Goal: Information Seeking & Learning: Find specific fact

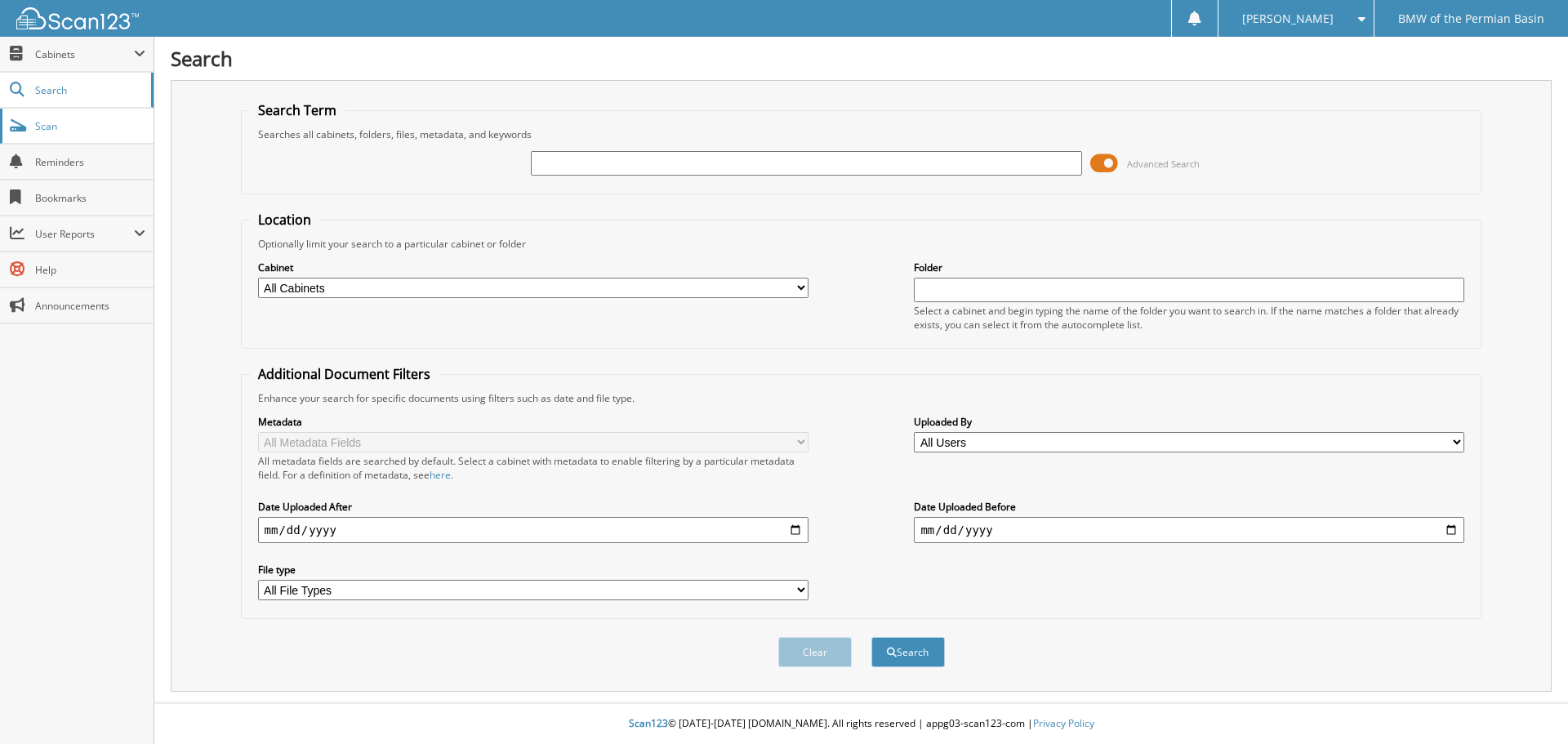
click at [53, 129] on span "Scan" at bounding box center [90, 126] width 110 height 14
type input "416229"
click at [871, 637] on button "Search" at bounding box center [908, 652] width 73 height 30
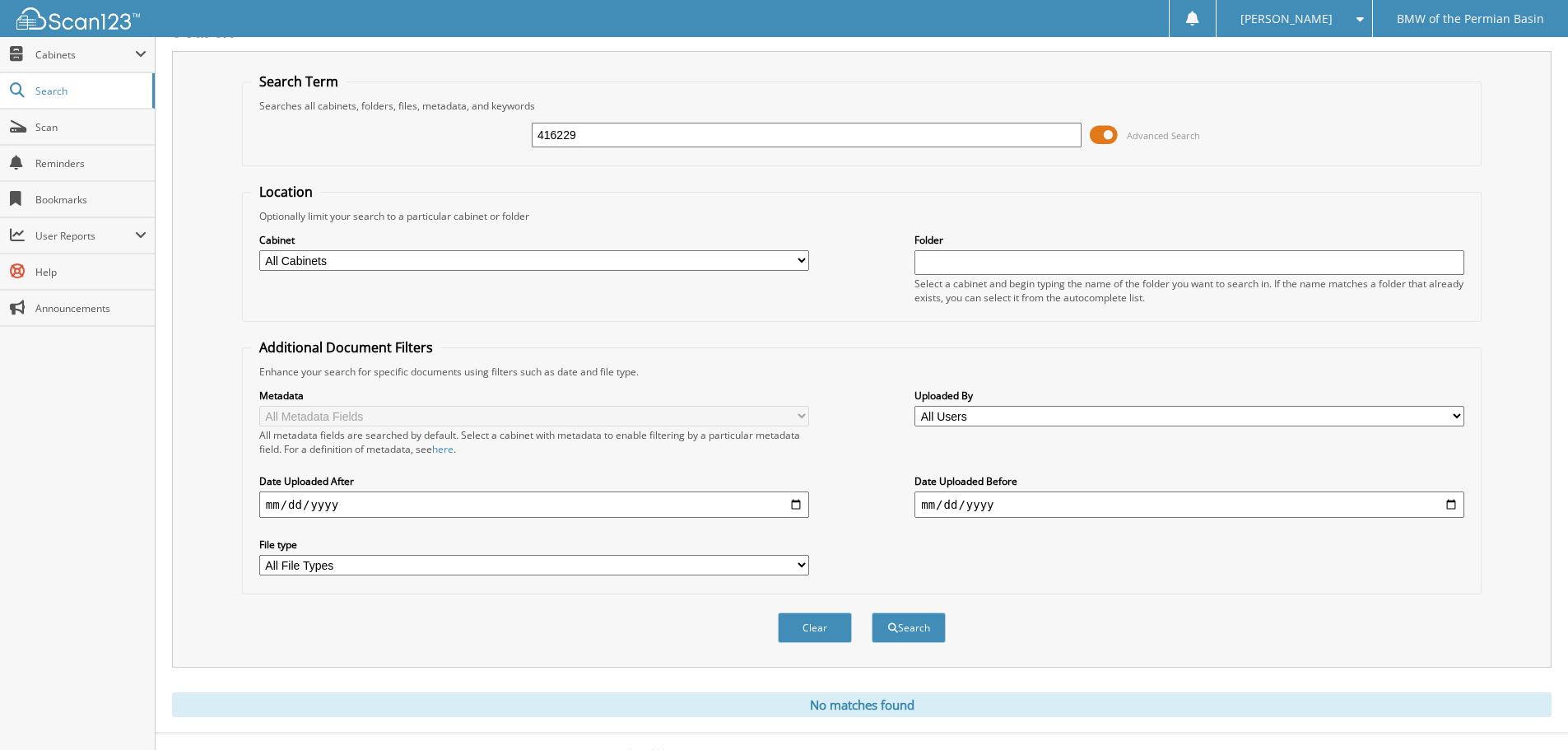
scroll to position [55, 0]
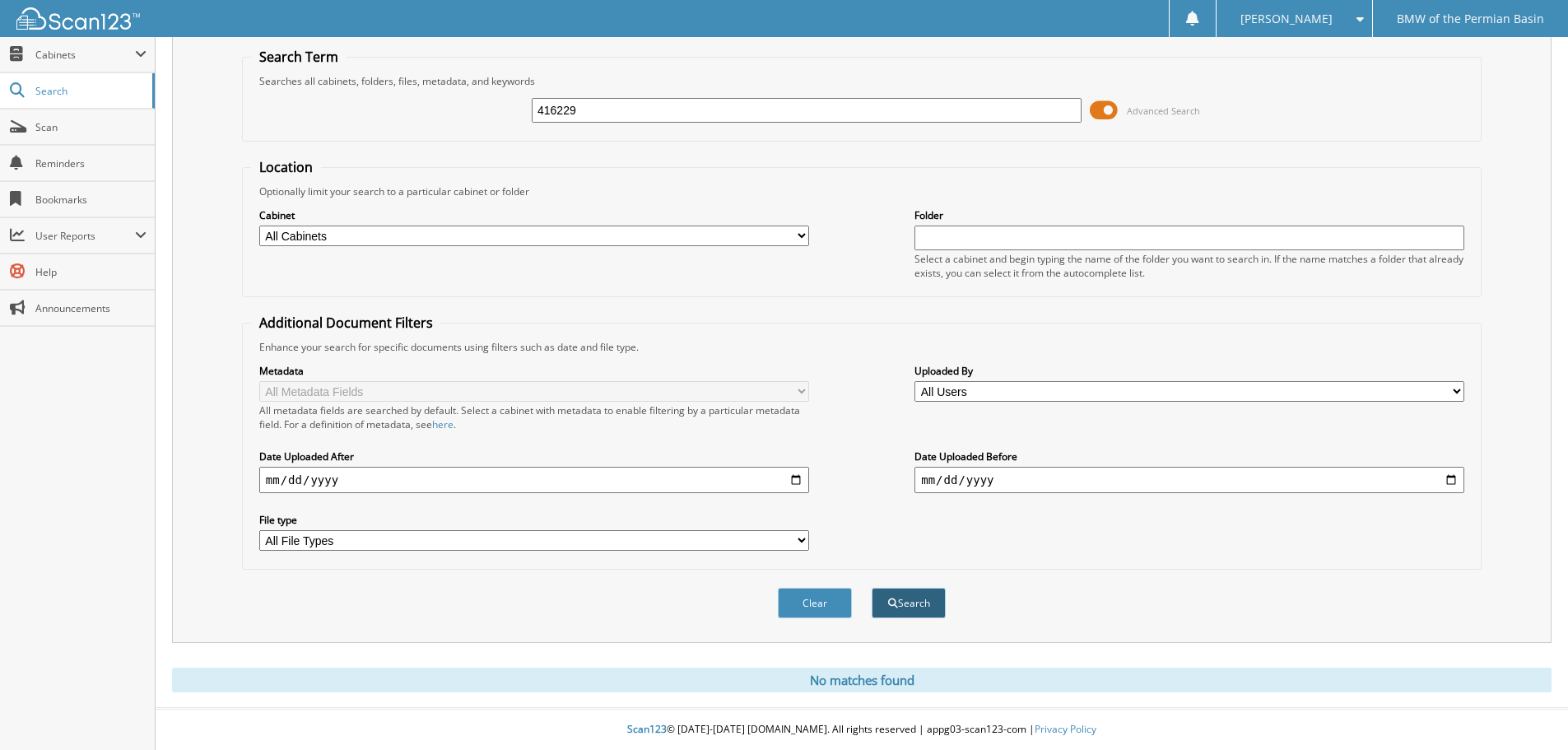
click at [928, 602] on button "Search" at bounding box center [909, 602] width 74 height 30
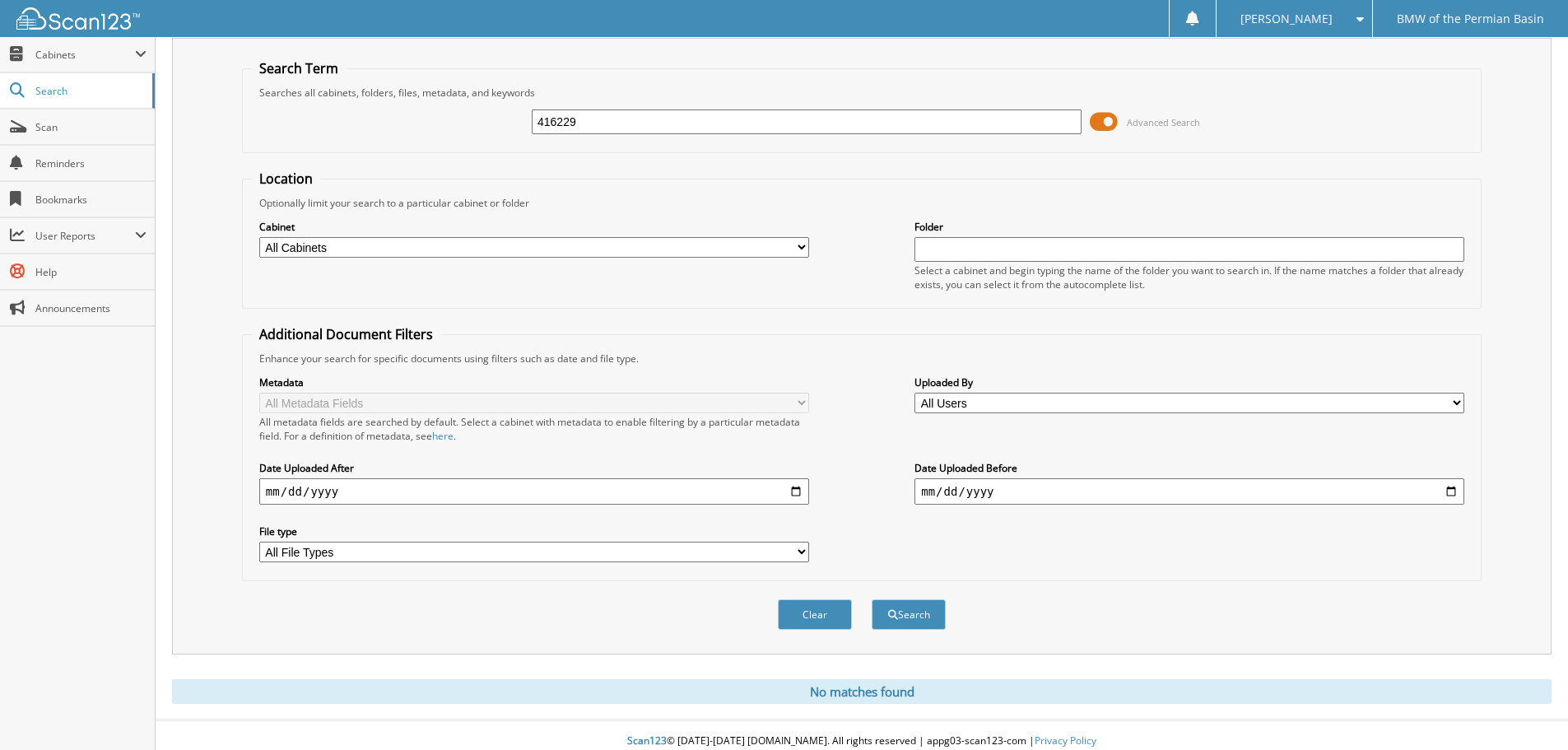
scroll to position [55, 0]
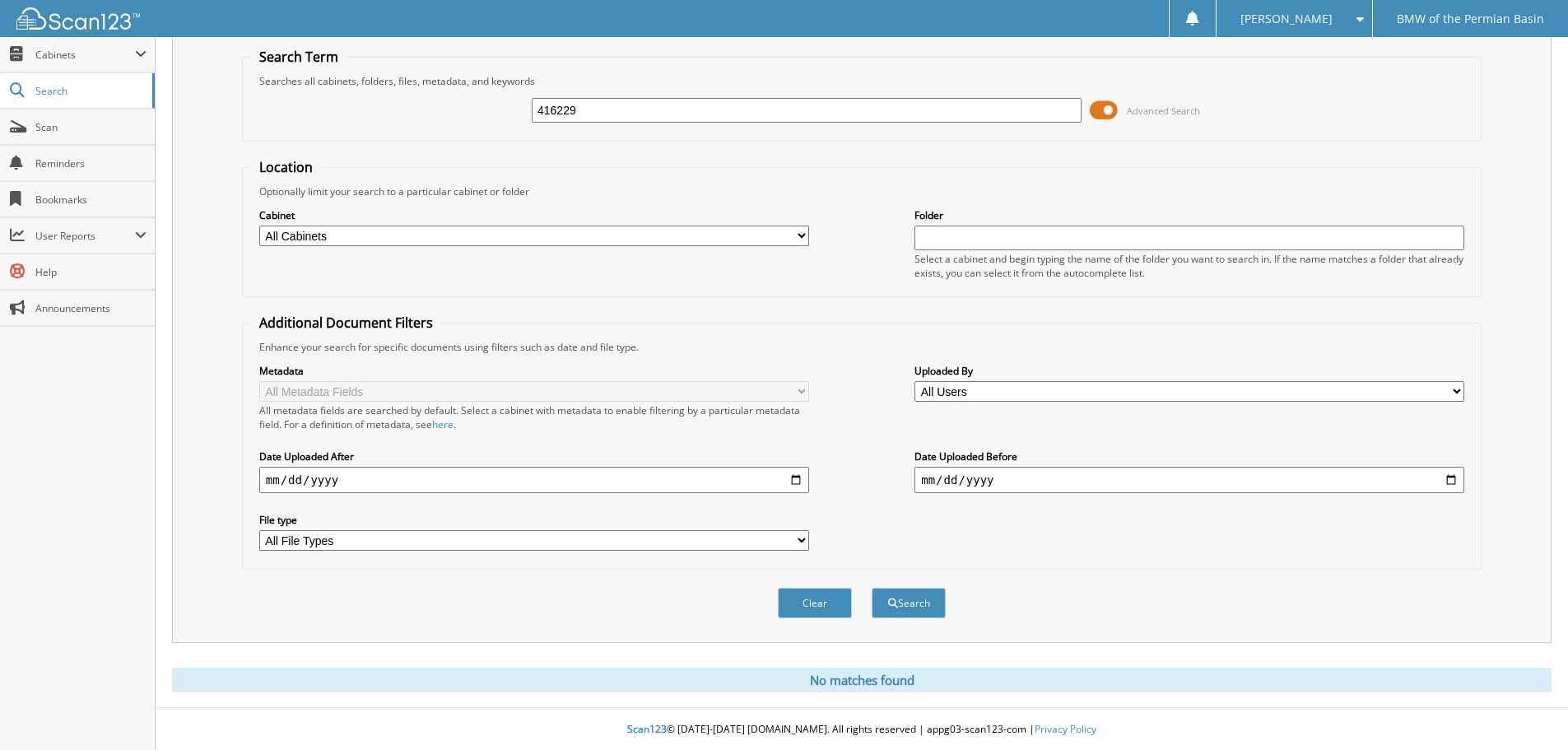
click at [629, 108] on input "416229" at bounding box center [806, 110] width 550 height 24
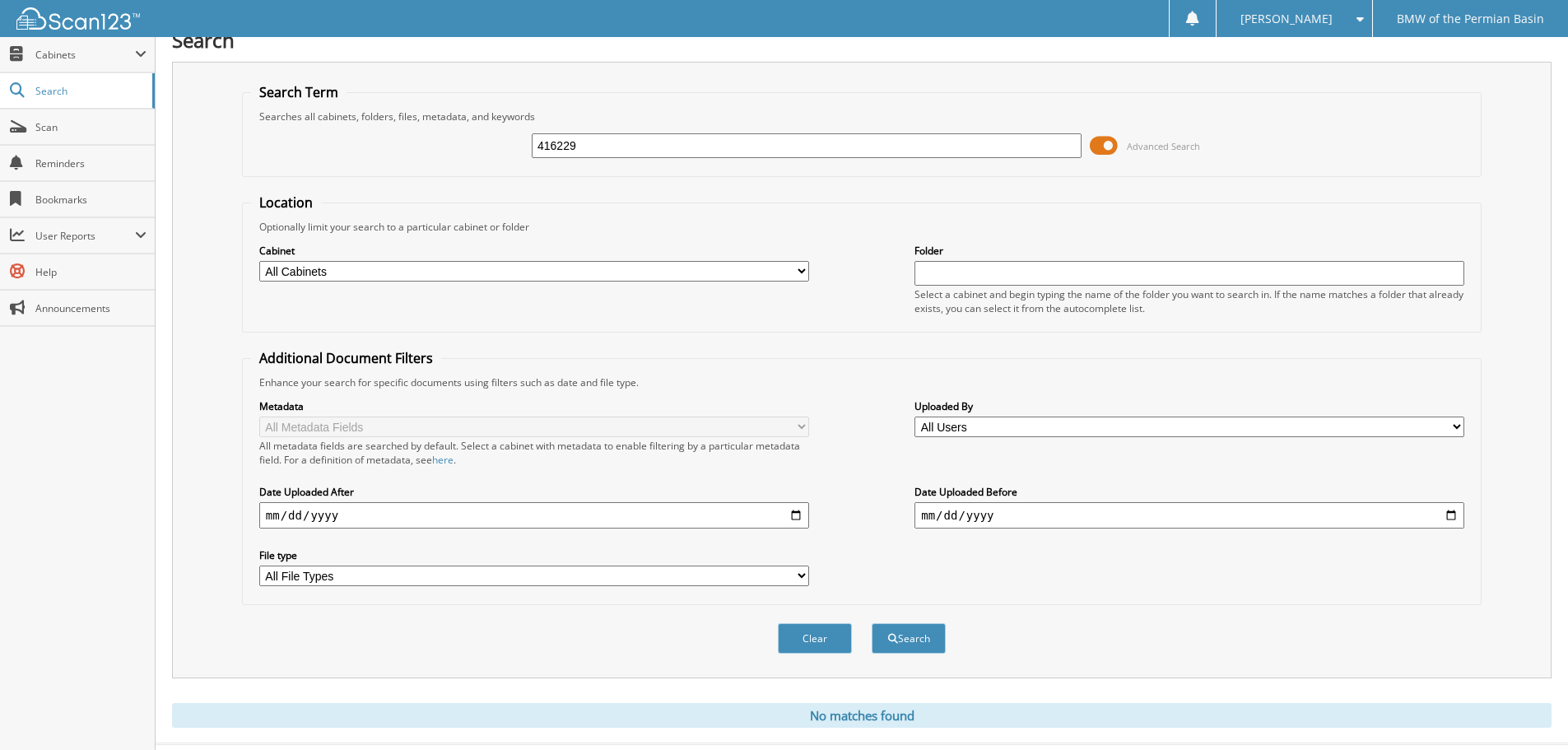
scroll to position [0, 0]
